Goal: Use online tool/utility: Utilize a website feature to perform a specific function

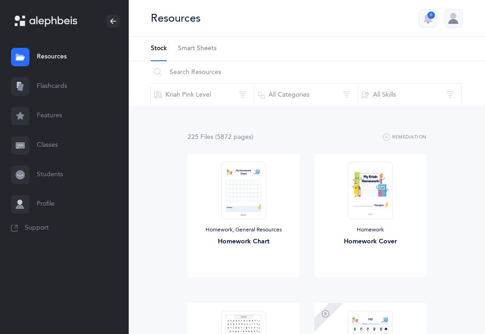
scroll to position [772, 0]
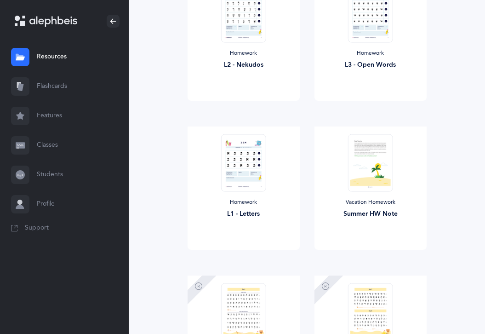
click at [72, 85] on link "Flashcards" at bounding box center [64, 86] width 129 height 29
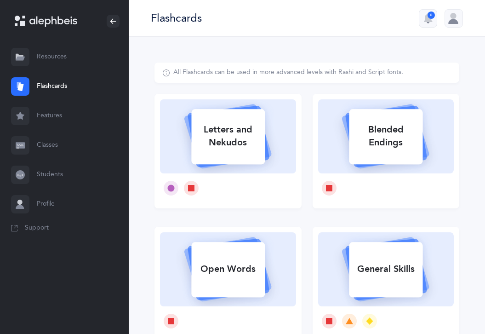
click at [225, 154] on rect at bounding box center [228, 136] width 74 height 55
select select
select select "single"
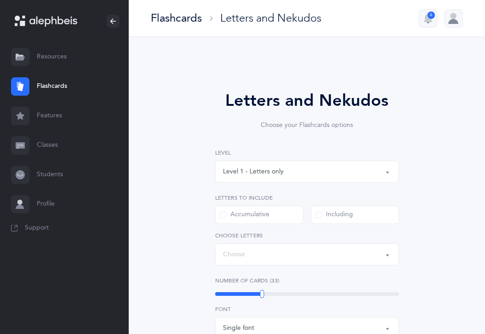
select select "27"
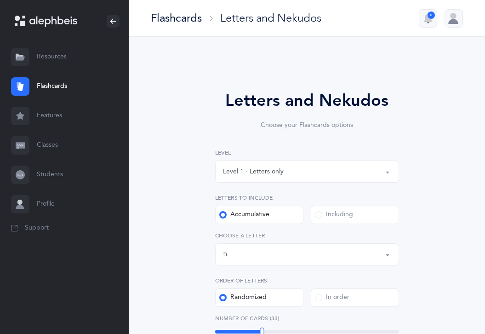
click at [262, 169] on div "Level 1 - Letters only" at bounding box center [253, 172] width 61 height 10
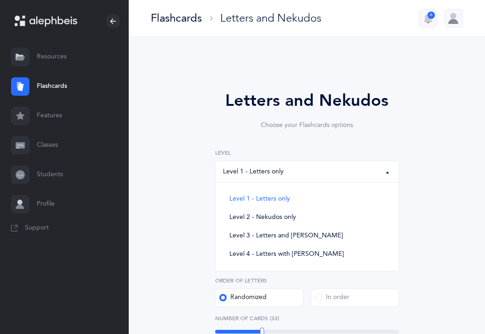
click at [262, 169] on div "Level 1 - Letters only" at bounding box center [253, 172] width 61 height 10
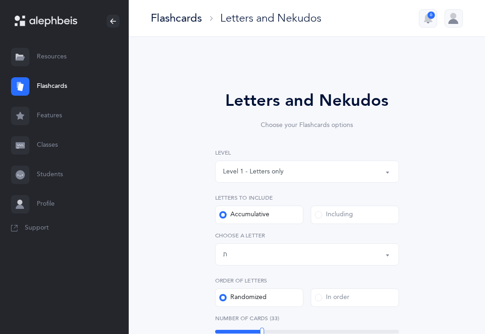
click at [167, 156] on div "Letters and Nekudos Choose your Flashcards options Level 1 - Letters only Level…" at bounding box center [306, 336] width 305 height 548
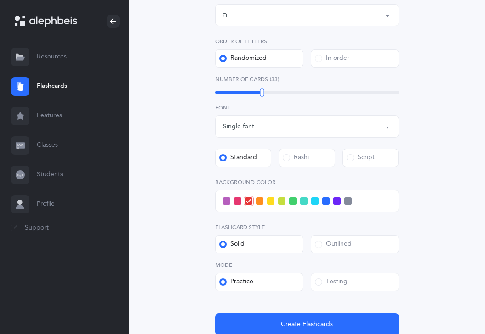
scroll to position [257, 0]
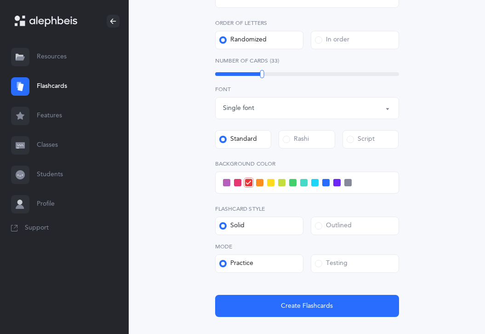
click at [195, 184] on div "Letters and Nekudos Choose your Flashcards options Level 1 - Letters only Level…" at bounding box center [306, 74] width 235 height 486
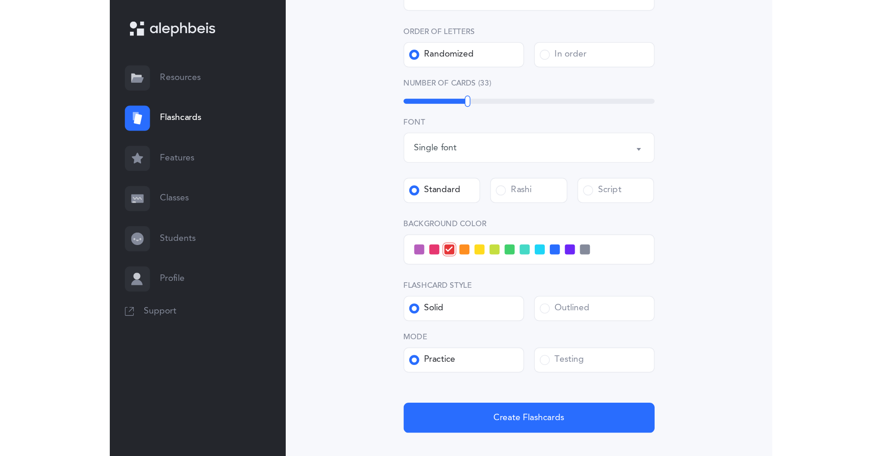
scroll to position [151, 0]
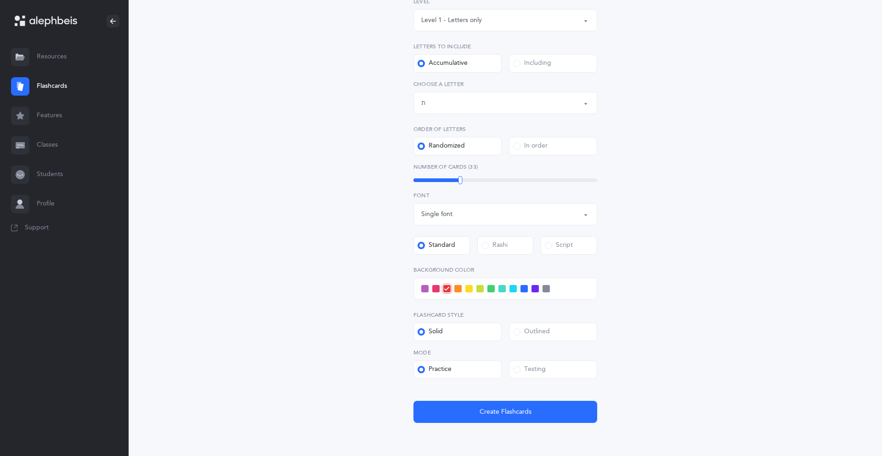
click at [484, 286] on span at bounding box center [546, 288] width 7 height 7
click at [0, 0] on input "checkbox" at bounding box center [0, 0] width 0 height 0
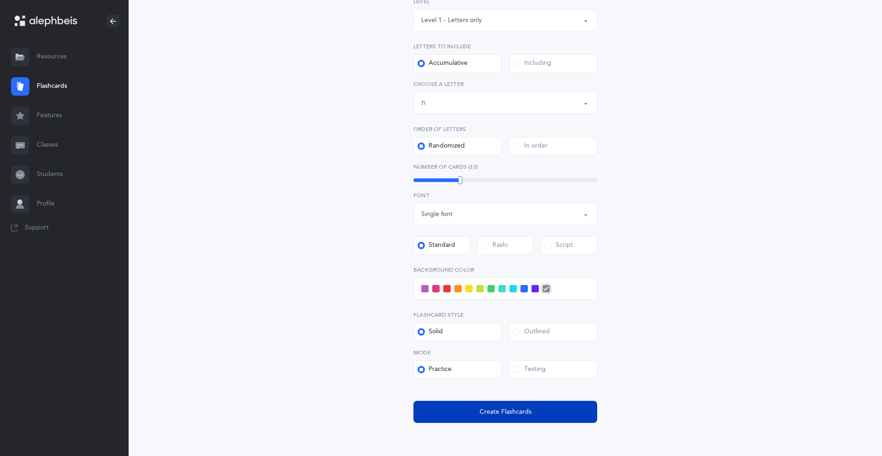
click at [484, 333] on button "Create Flashcards" at bounding box center [506, 412] width 184 height 22
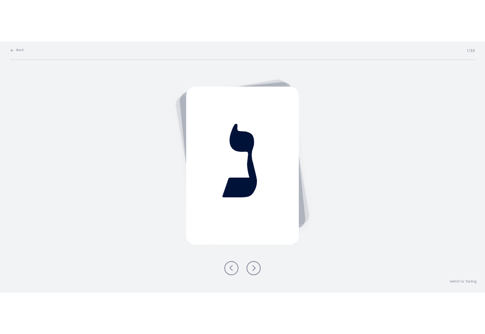
scroll to position [0, 0]
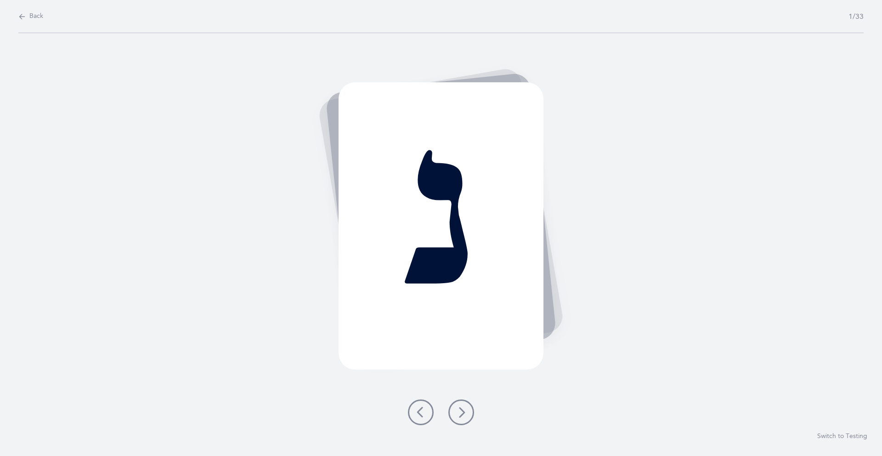
click at [465, 333] on icon at bounding box center [461, 412] width 11 height 11
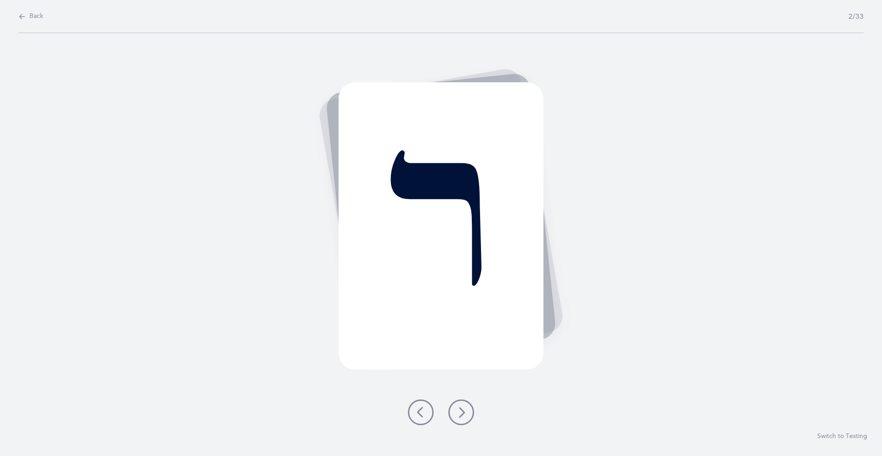
click at [419, 333] on icon at bounding box center [420, 412] width 11 height 11
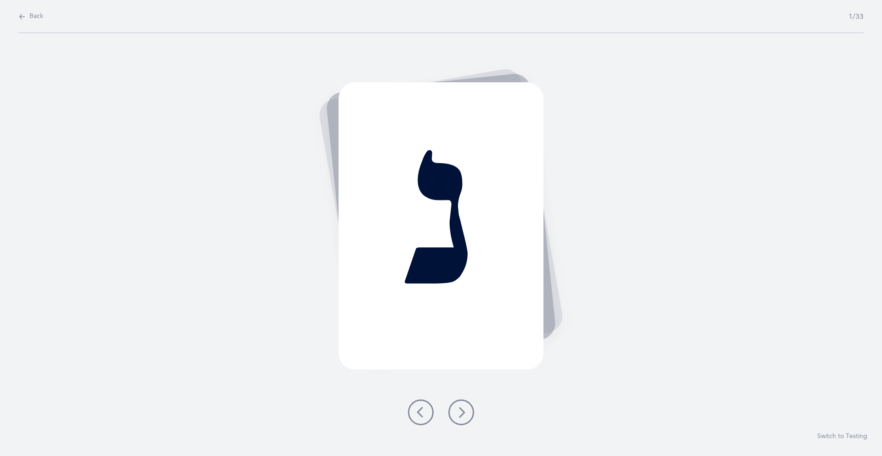
click at [459, 333] on icon at bounding box center [461, 412] width 11 height 11
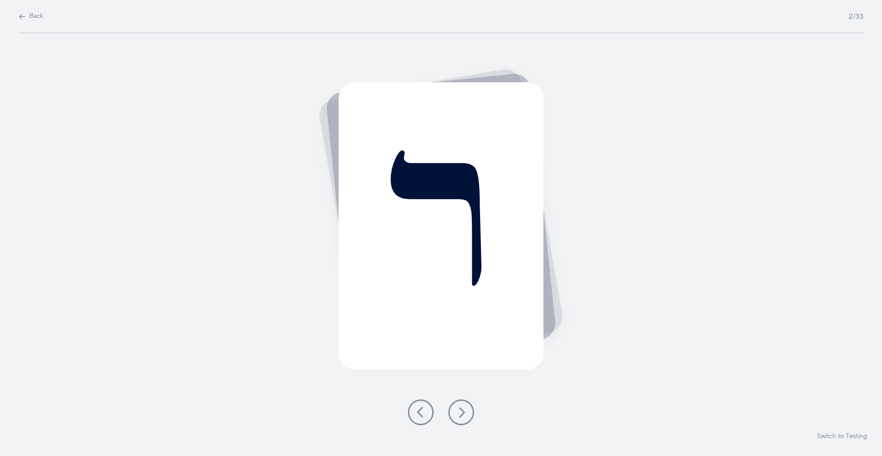
click at [418, 333] on icon at bounding box center [420, 412] width 11 height 11
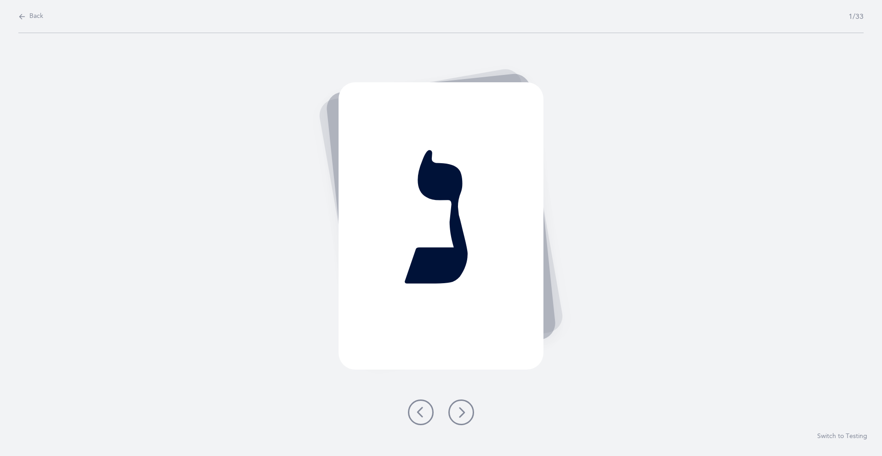
click at [471, 333] on div at bounding box center [441, 412] width 81 height 26
click at [466, 333] on button at bounding box center [461, 412] width 26 height 26
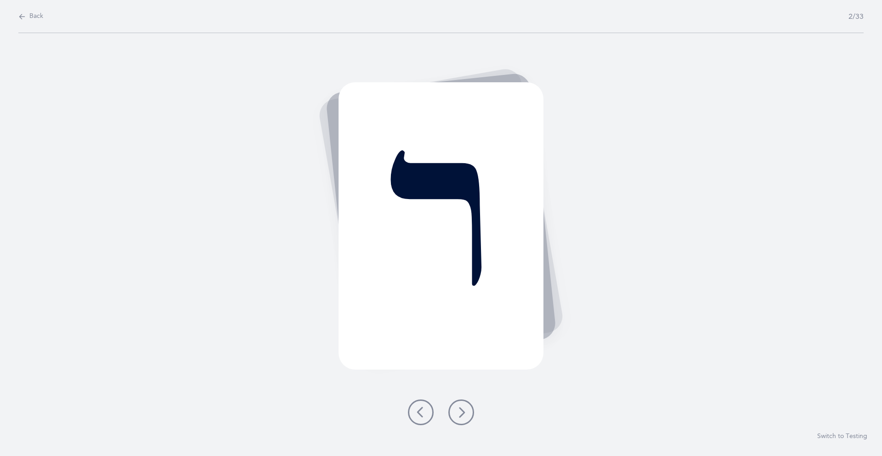
drag, startPoint x: 466, startPoint y: 405, endPoint x: 469, endPoint y: 396, distance: 9.7
click at [467, 333] on button at bounding box center [461, 412] width 26 height 26
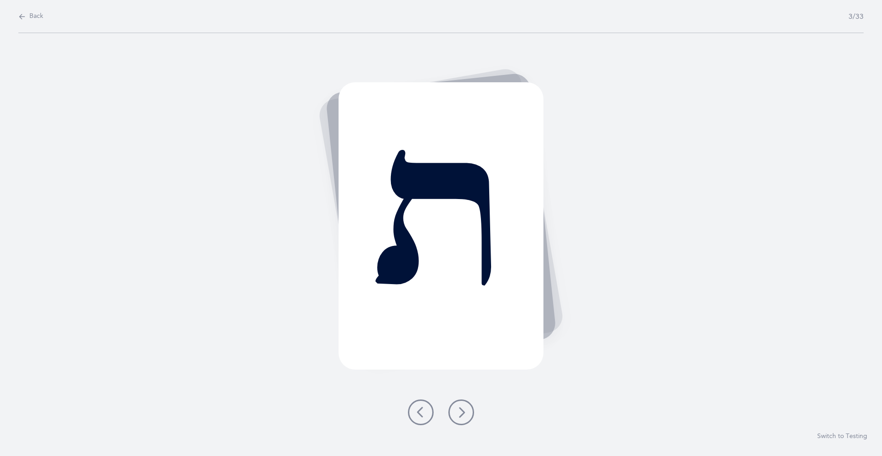
click at [461, 333] on icon at bounding box center [461, 412] width 11 height 11
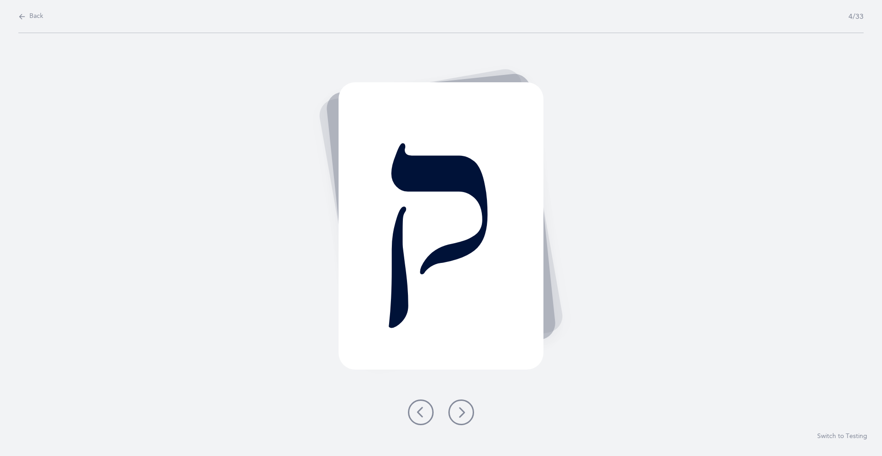
click at [461, 333] on icon at bounding box center [461, 412] width 11 height 11
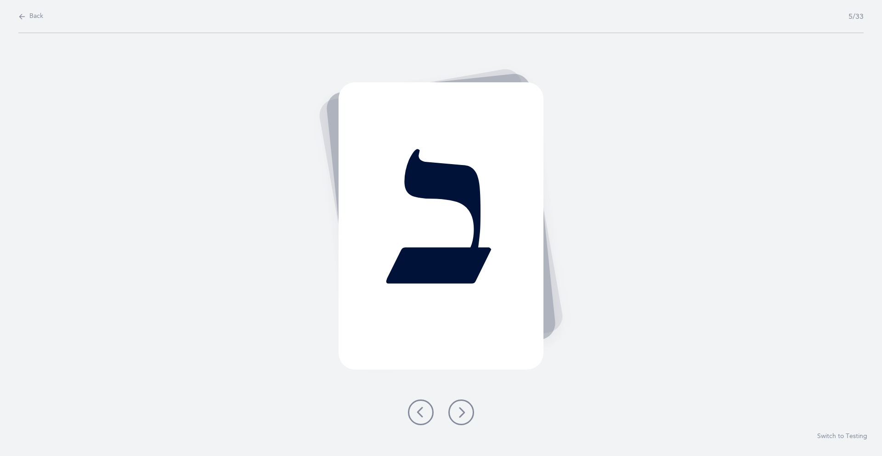
click at [461, 333] on icon at bounding box center [461, 412] width 11 height 11
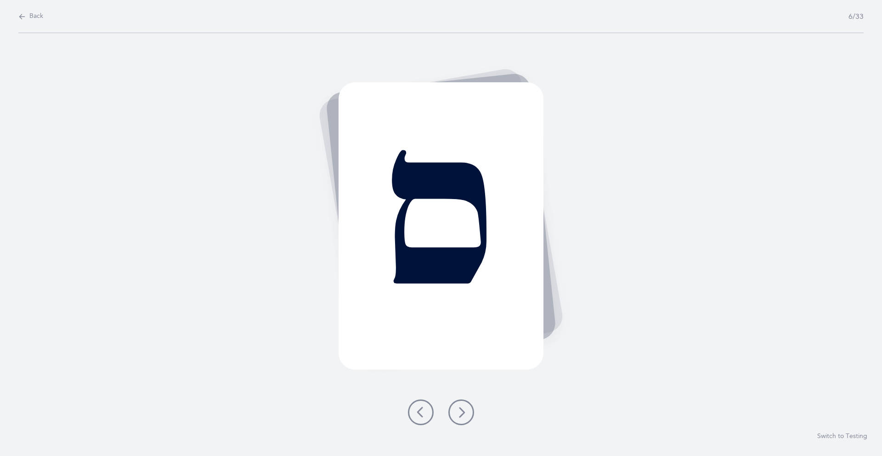
click at [461, 333] on icon at bounding box center [461, 412] width 11 height 11
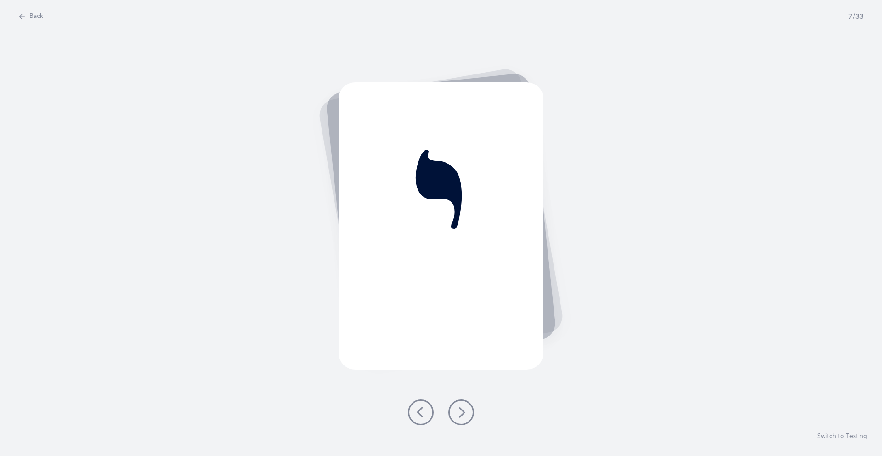
click at [461, 333] on icon at bounding box center [461, 412] width 11 height 11
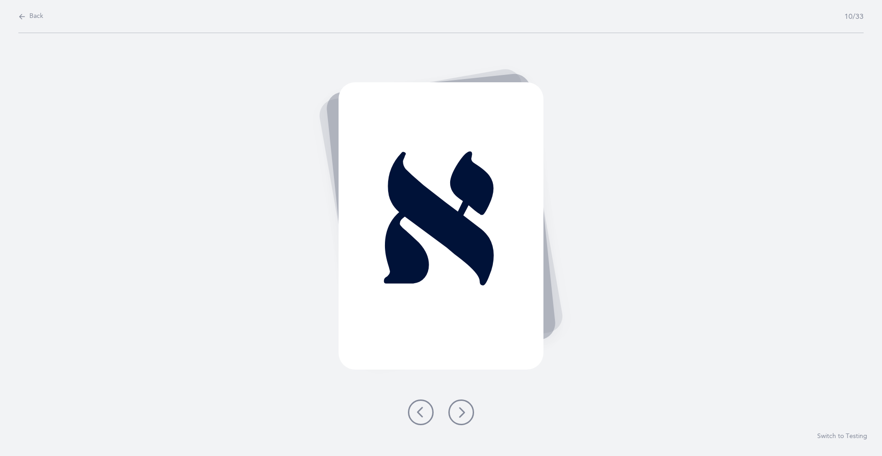
click at [459, 333] on button at bounding box center [461, 412] width 26 height 26
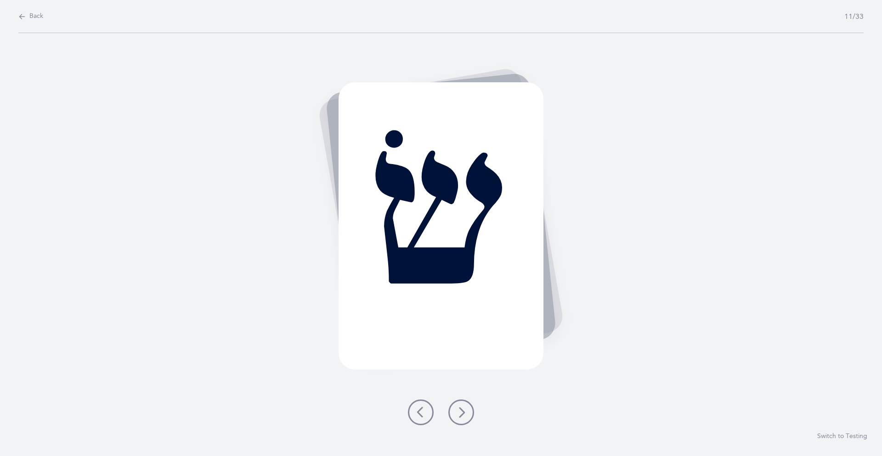
click at [459, 333] on button at bounding box center [461, 412] width 26 height 26
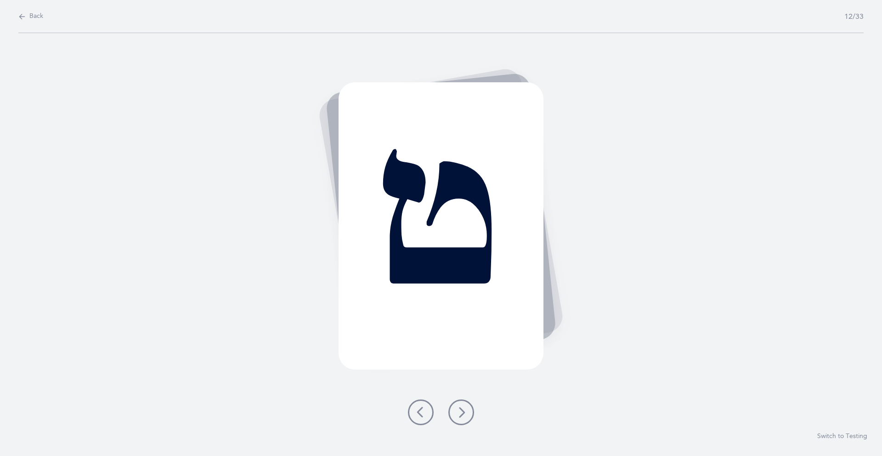
click at [459, 333] on icon at bounding box center [461, 412] width 11 height 11
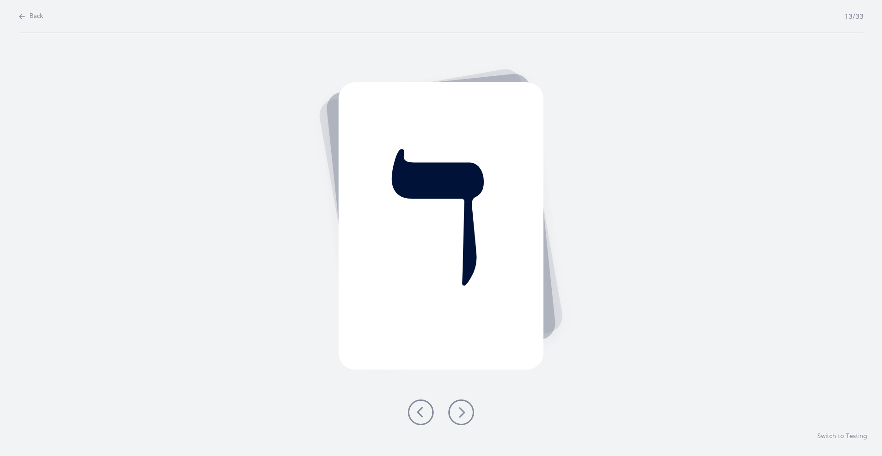
click at [459, 333] on icon at bounding box center [461, 412] width 11 height 11
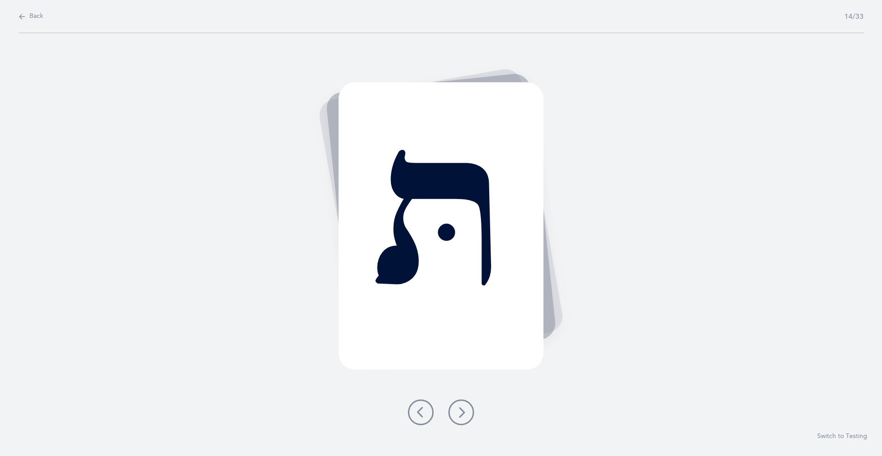
click at [459, 333] on icon at bounding box center [461, 412] width 11 height 11
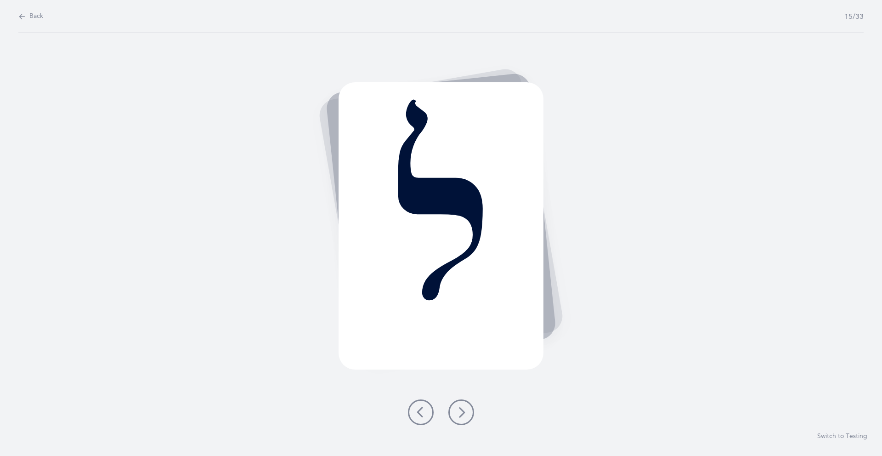
click at [459, 333] on icon at bounding box center [461, 412] width 11 height 11
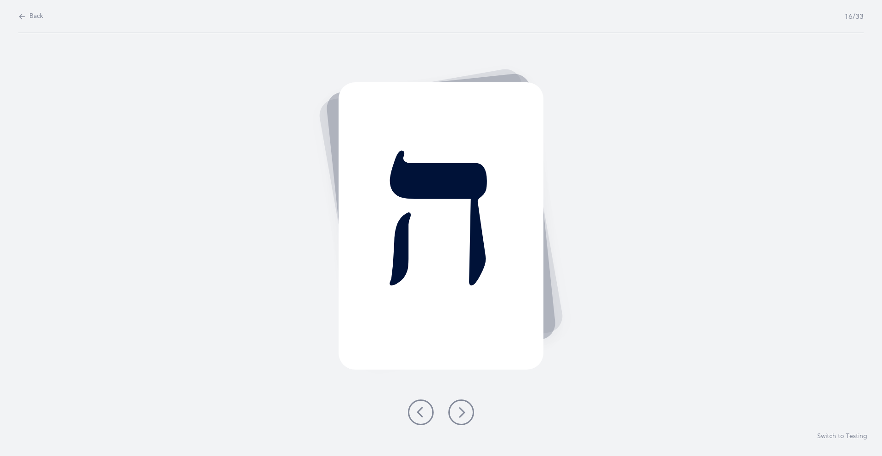
click at [459, 333] on icon at bounding box center [461, 412] width 11 height 11
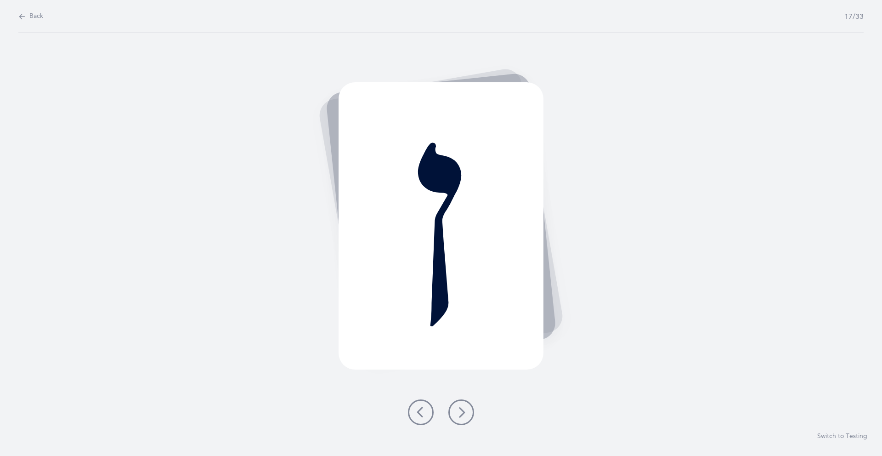
click at [459, 333] on icon at bounding box center [461, 412] width 11 height 11
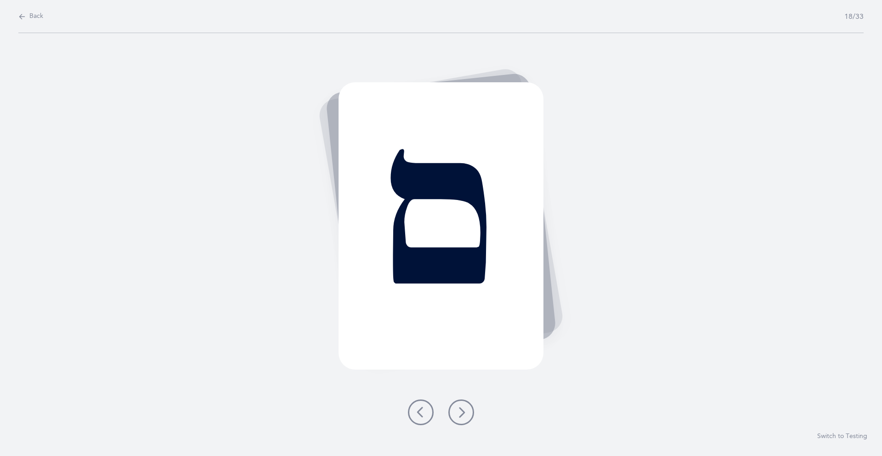
click at [459, 333] on icon at bounding box center [461, 412] width 11 height 11
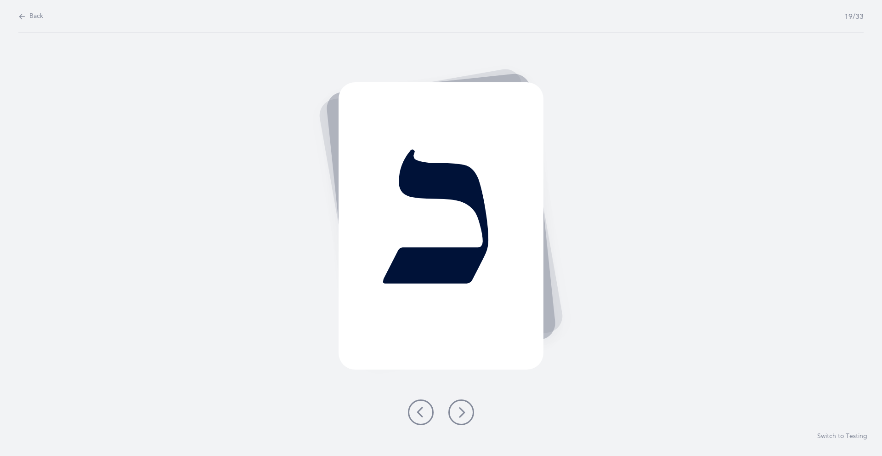
click at [459, 333] on icon at bounding box center [461, 412] width 11 height 11
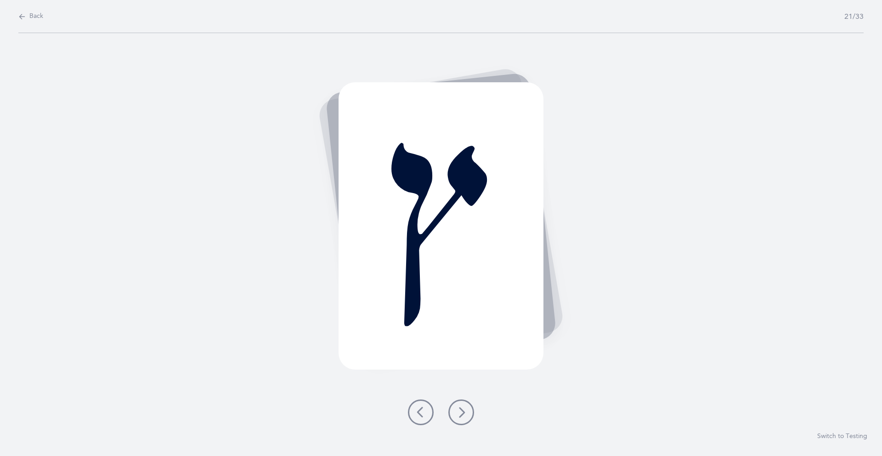
click at [459, 333] on icon at bounding box center [461, 412] width 11 height 11
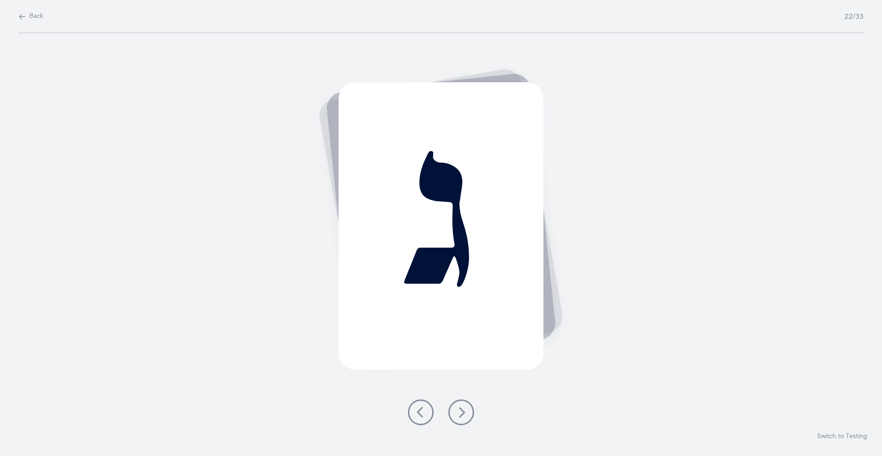
click at [459, 333] on icon at bounding box center [461, 412] width 11 height 11
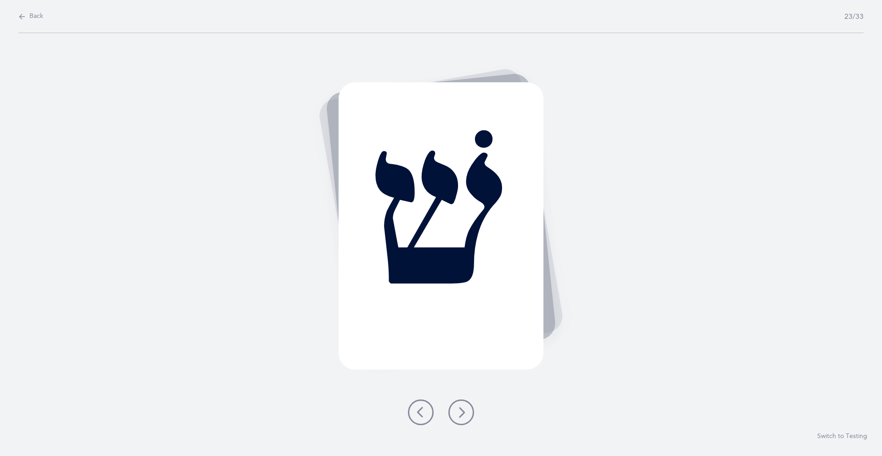
click at [421, 333] on icon at bounding box center [420, 412] width 11 height 11
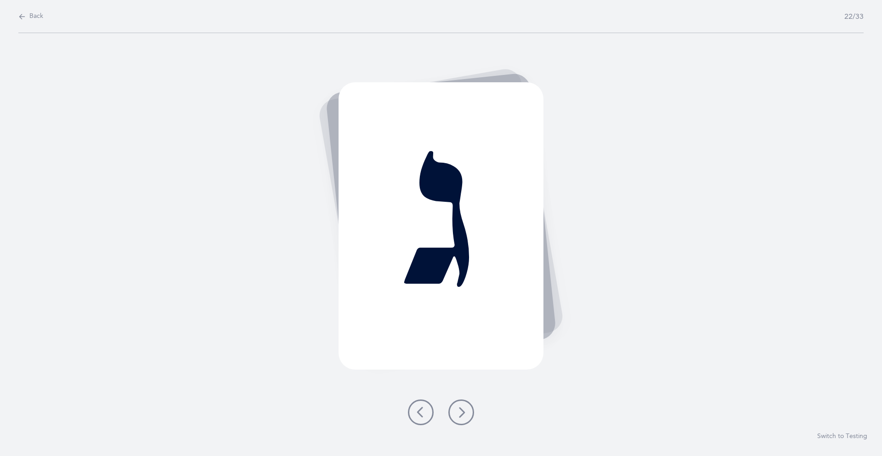
click at [461, 333] on icon at bounding box center [461, 412] width 11 height 11
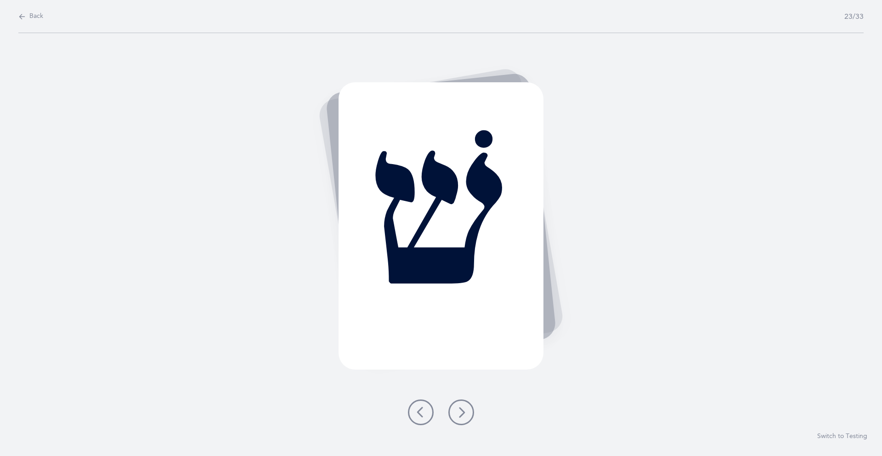
click at [461, 333] on icon at bounding box center [461, 412] width 11 height 11
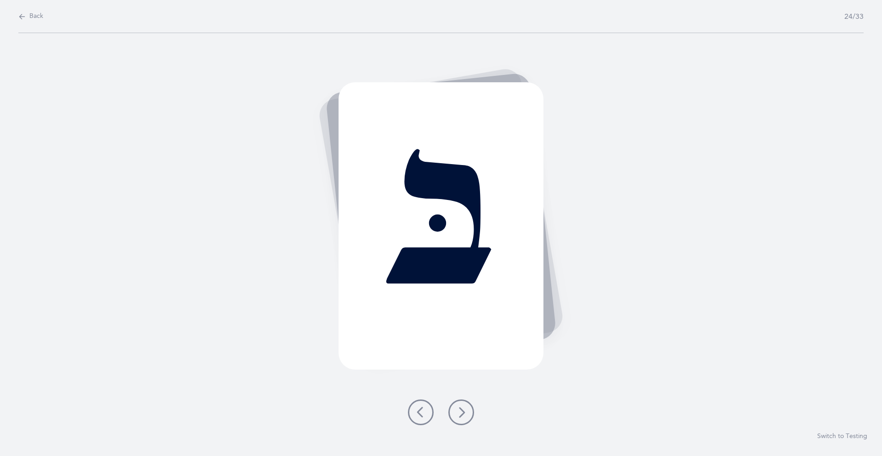
click at [461, 333] on icon at bounding box center [461, 412] width 11 height 11
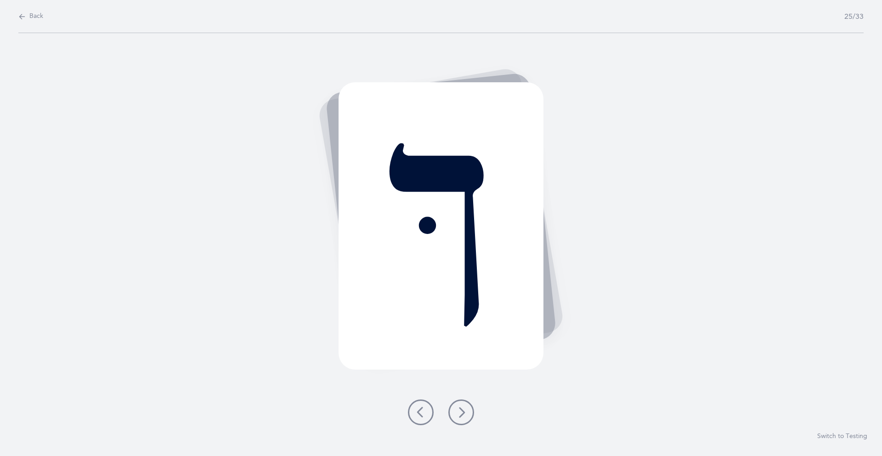
click at [461, 333] on icon at bounding box center [461, 412] width 11 height 11
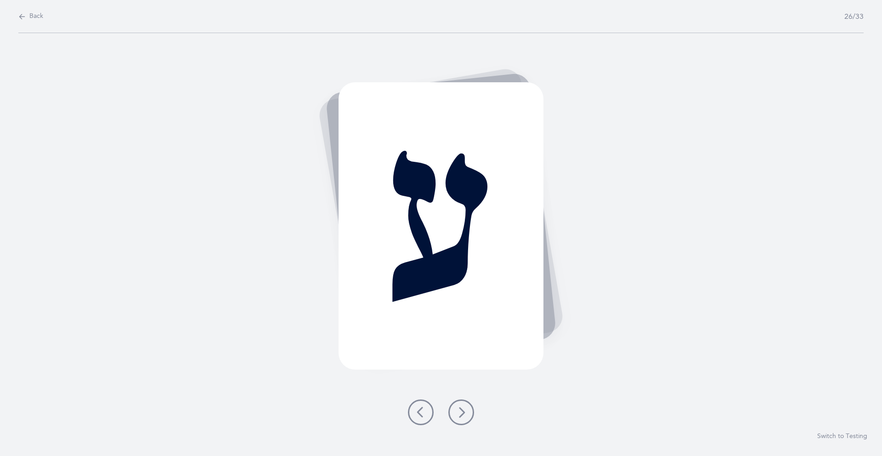
click at [461, 333] on icon at bounding box center [461, 412] width 11 height 11
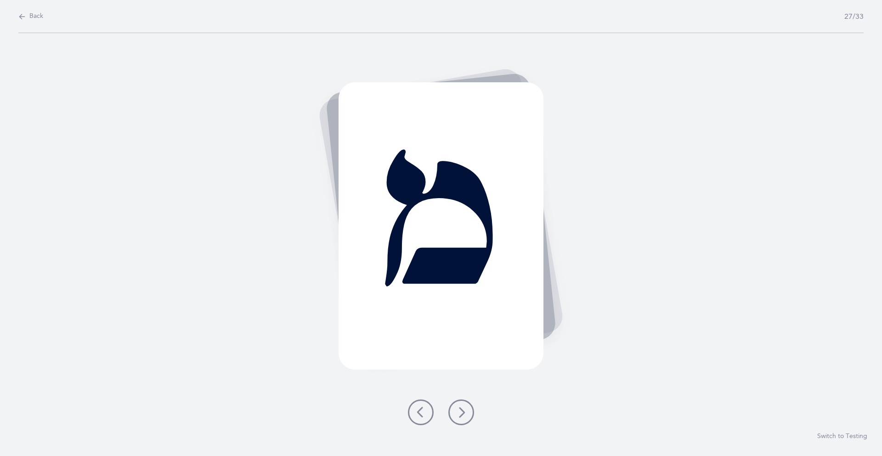
click at [461, 333] on icon at bounding box center [461, 412] width 11 height 11
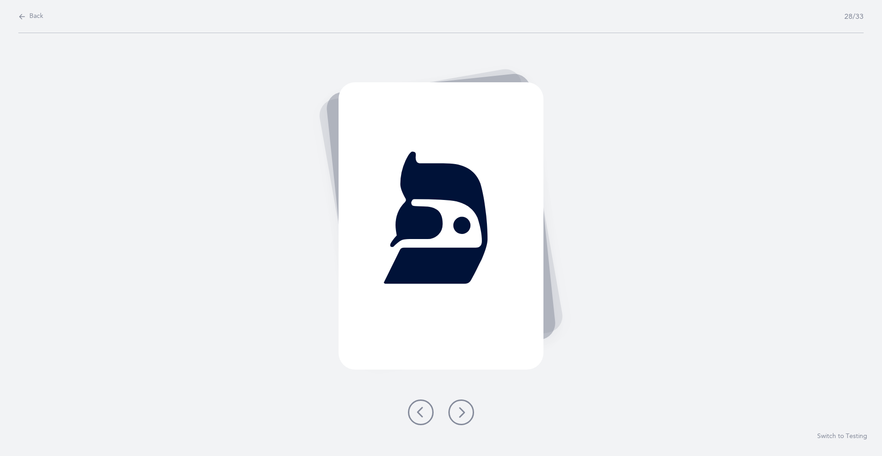
click at [461, 333] on icon at bounding box center [461, 412] width 11 height 11
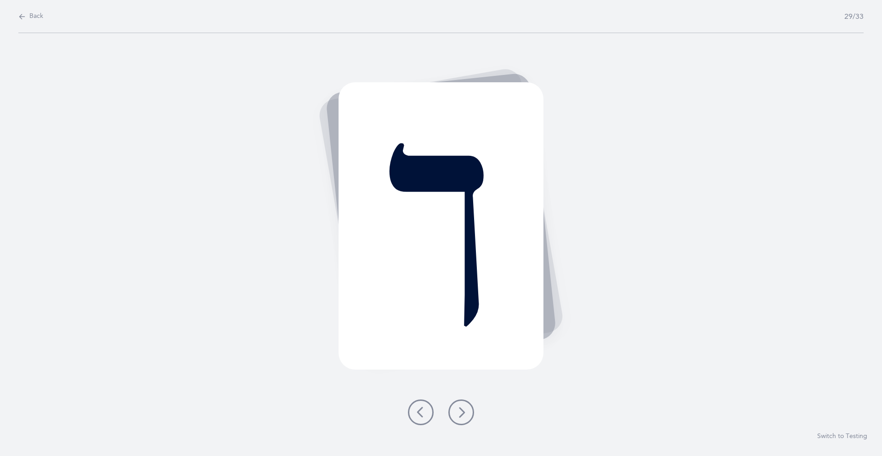
click at [461, 333] on icon at bounding box center [461, 412] width 11 height 11
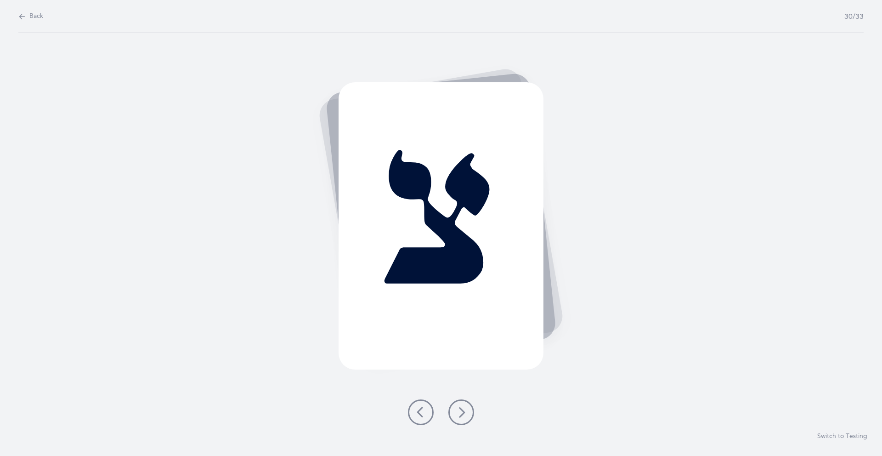
click at [461, 333] on icon at bounding box center [461, 412] width 11 height 11
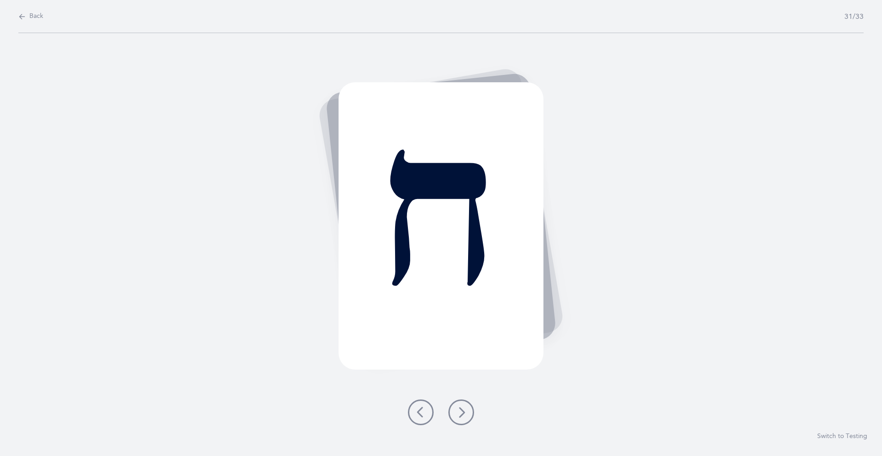
click at [464, 333] on icon at bounding box center [461, 412] width 11 height 11
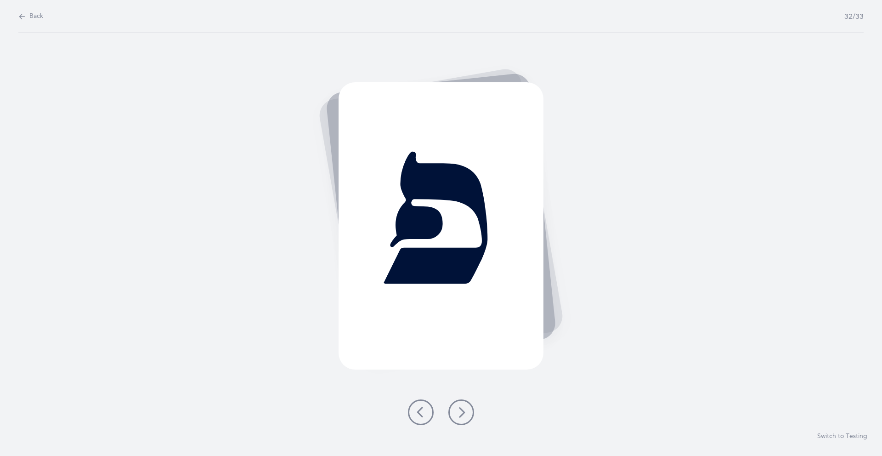
click at [462, 333] on icon at bounding box center [461, 412] width 11 height 11
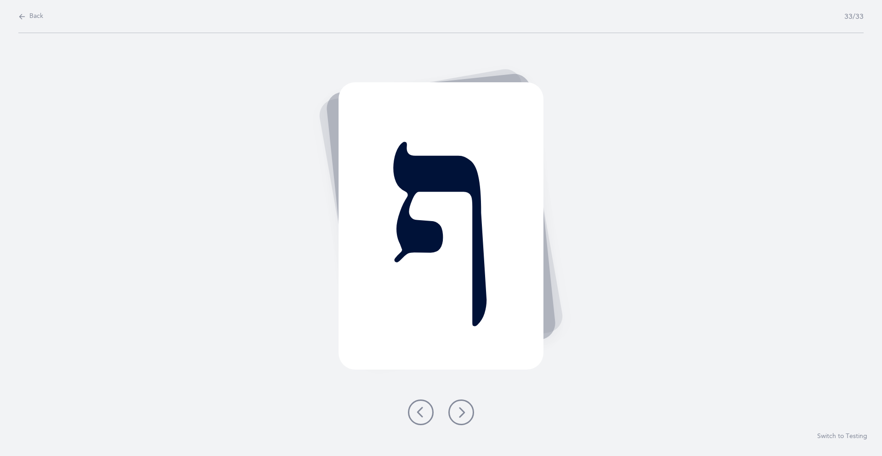
click at [460, 333] on icon at bounding box center [461, 412] width 11 height 11
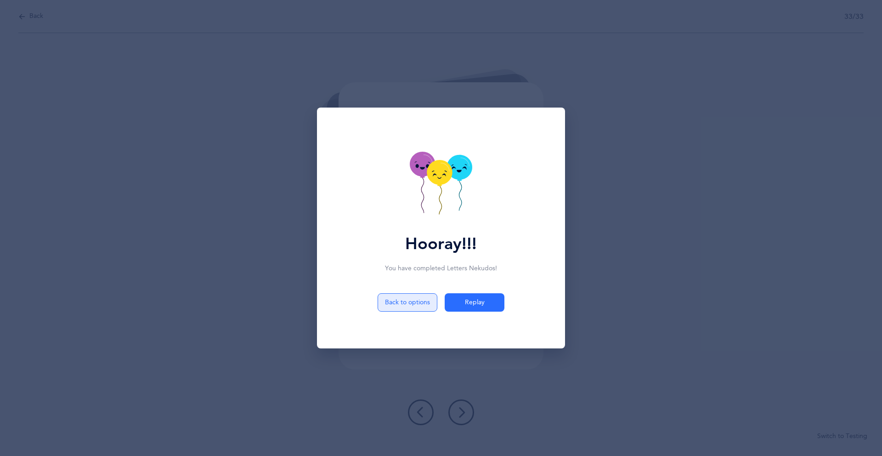
click at [405, 301] on button "Back to options" at bounding box center [408, 302] width 60 height 18
select select "27"
select select "single"
